Goal: Task Accomplishment & Management: Manage account settings

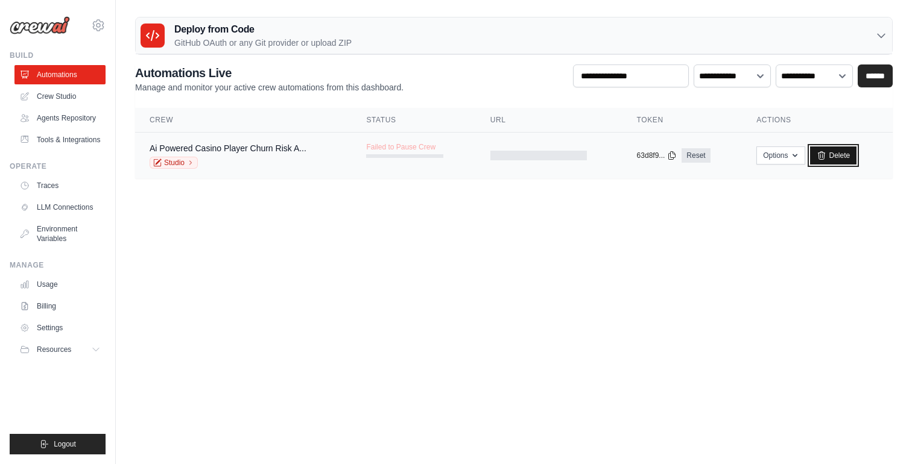
click at [832, 162] on link "Delete" at bounding box center [833, 156] width 46 height 18
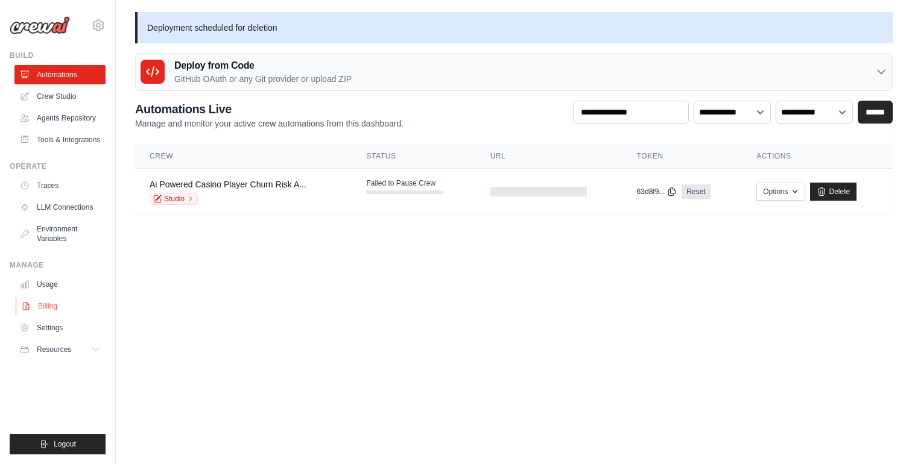
click at [43, 312] on link "Billing" at bounding box center [61, 306] width 91 height 19
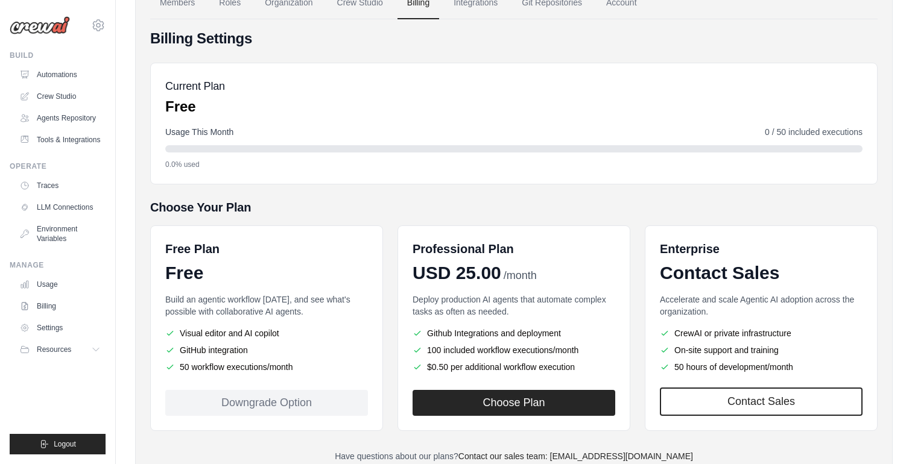
scroll to position [95, 0]
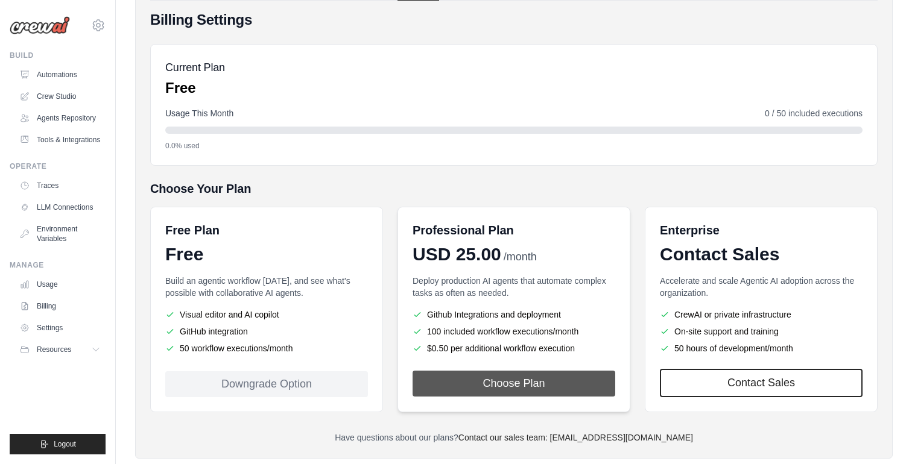
click at [518, 387] on button "Choose Plan" at bounding box center [513, 384] width 203 height 26
